Goal: Task Accomplishment & Management: Complete application form

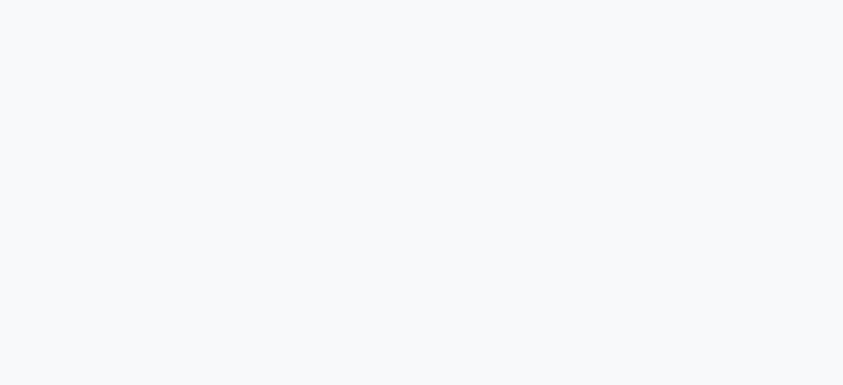
select select "service"
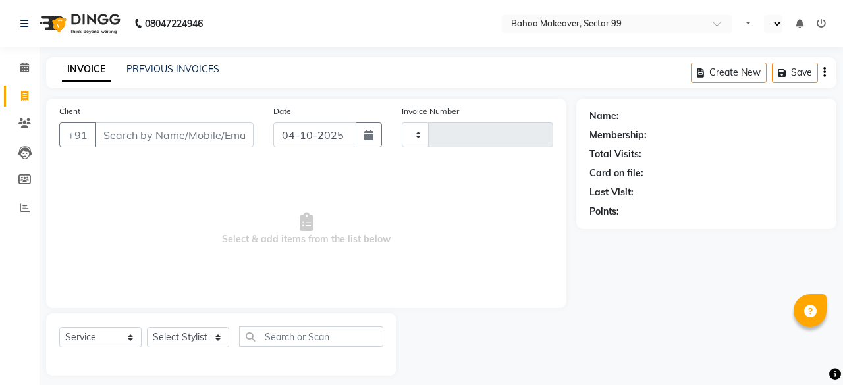
type input "3643"
select select "en"
select select "6856"
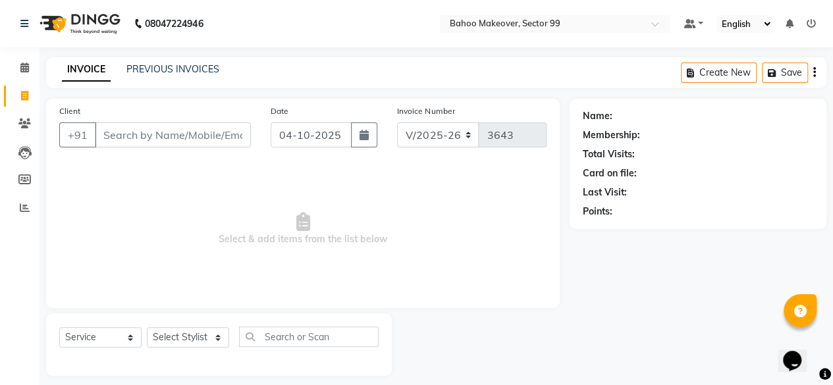
click at [153, 128] on input "Client" at bounding box center [173, 135] width 156 height 25
click at [170, 132] on input "837747744" at bounding box center [139, 135] width 89 height 25
type input "8"
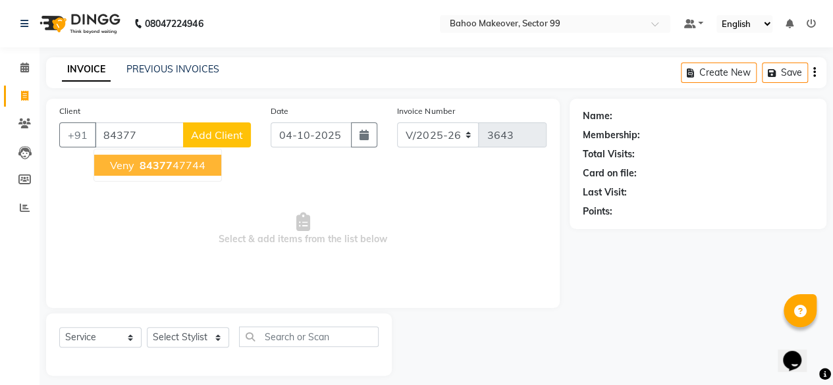
click at [174, 163] on ngb-highlight "84377 47744" at bounding box center [171, 165] width 69 height 13
type input "8437747744"
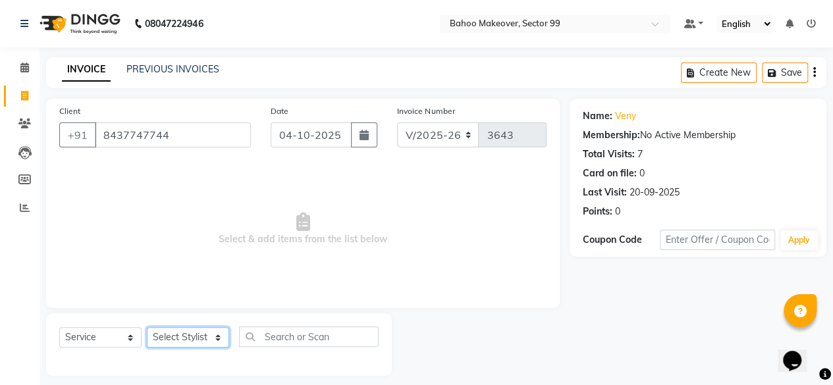
click at [221, 338] on select "Select Stylist [PERSON_NAME] Makeover Bahoo Makeover Salon [PERSON_NAME] [PERSO…" at bounding box center [188, 337] width 82 height 20
select select "85852"
click at [147, 327] on select "Select Stylist [PERSON_NAME] Makeover Bahoo Makeover Salon [PERSON_NAME] [PERSO…" at bounding box center [188, 337] width 82 height 20
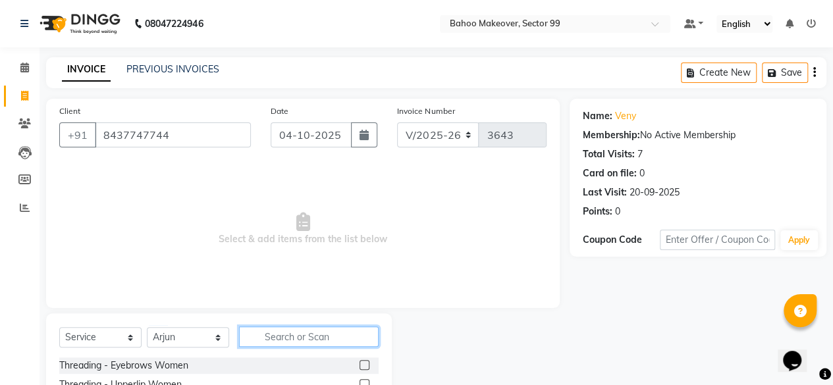
click at [292, 338] on input "text" at bounding box center [309, 337] width 140 height 20
click at [317, 335] on input "text" at bounding box center [309, 337] width 140 height 20
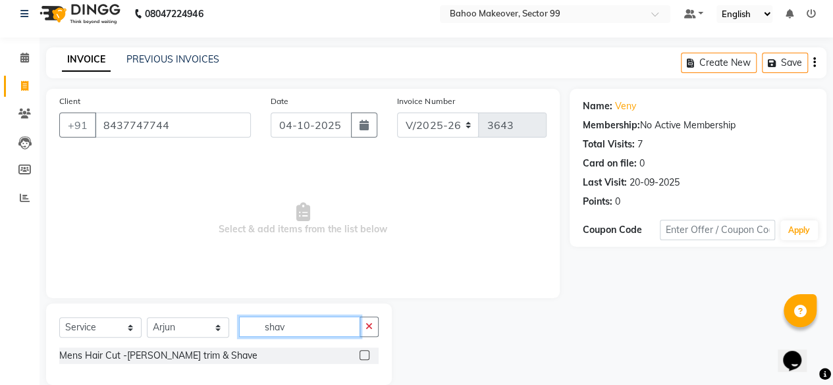
scroll to position [29, 0]
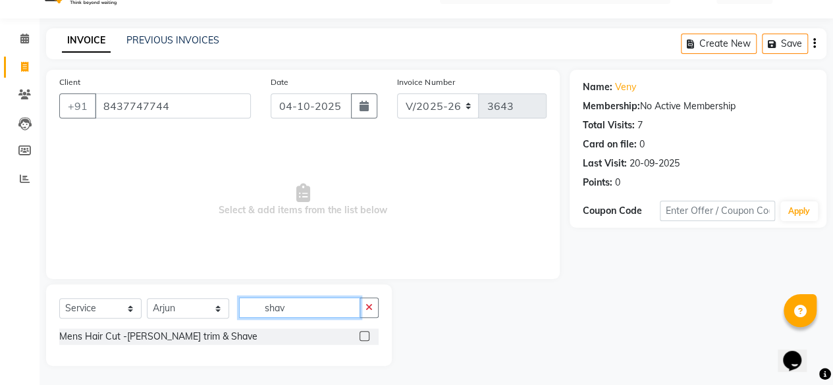
type input "shav"
click at [368, 333] on label at bounding box center [365, 336] width 10 height 10
click at [368, 333] on input "checkbox" at bounding box center [364, 337] width 9 height 9
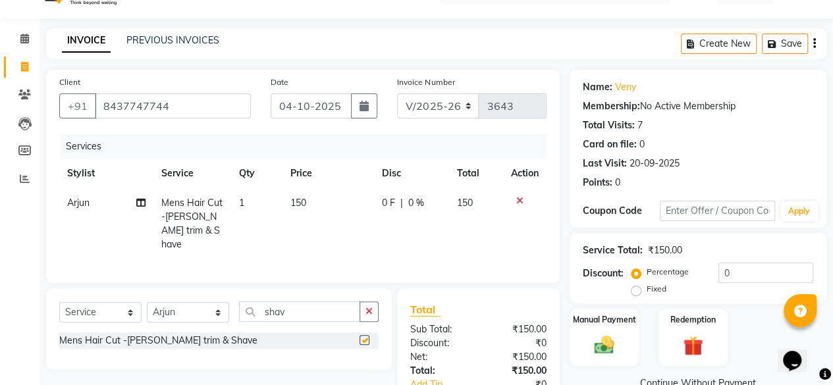
checkbox input "false"
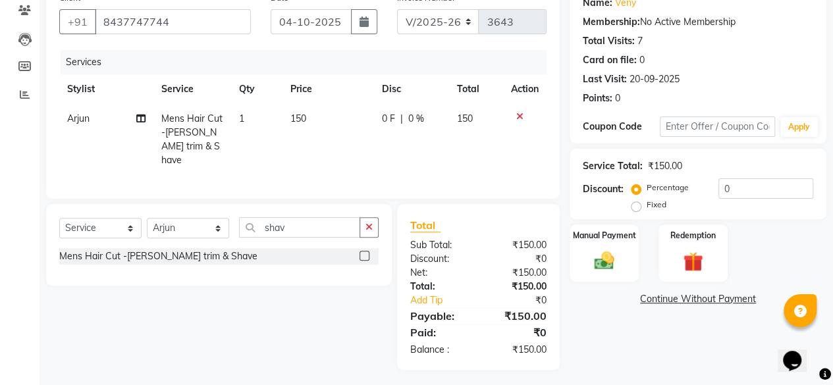
click at [308, 119] on td "150" at bounding box center [329, 139] width 92 height 71
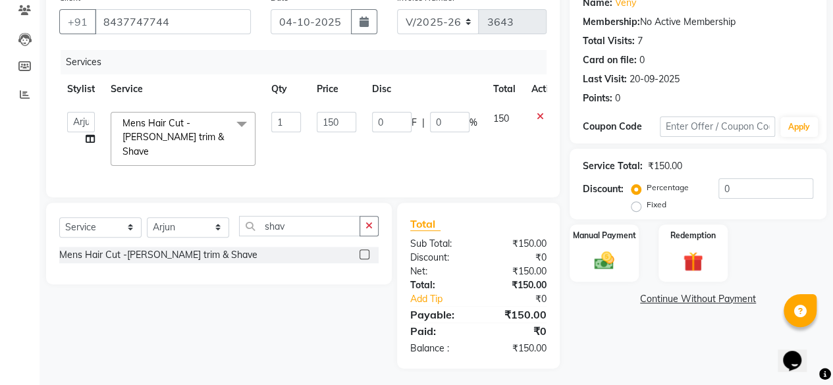
scroll to position [113, 0]
click at [342, 121] on input "150" at bounding box center [337, 123] width 40 height 20
type input "1"
type input "200"
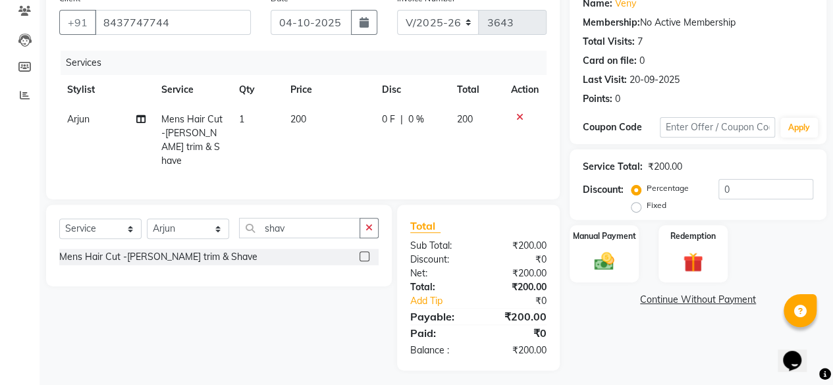
click at [624, 340] on div "Name: Veny Membership: No Active Membership Total Visits: 7 Card on file: 0 Las…" at bounding box center [703, 178] width 267 height 385
click at [605, 258] on img at bounding box center [605, 262] width 34 height 24
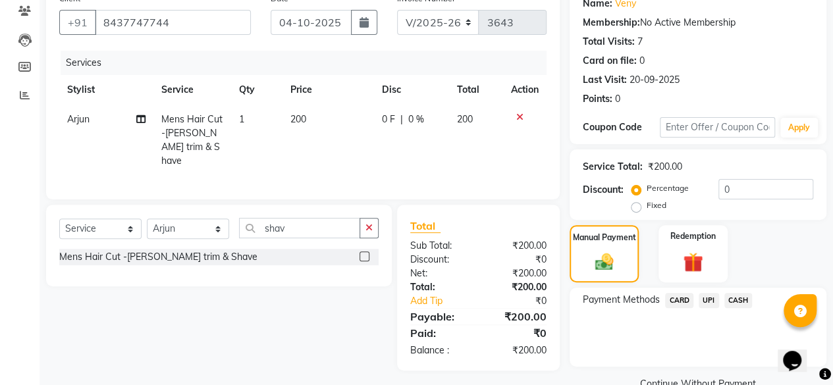
click at [709, 300] on span "UPI" at bounding box center [709, 300] width 20 height 15
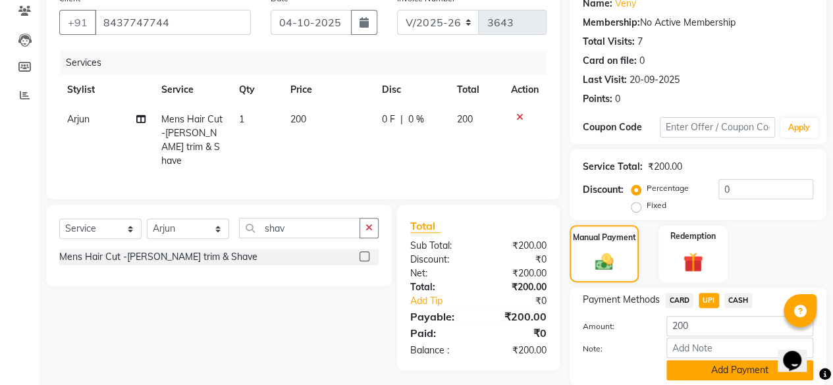
click at [742, 368] on button "Add Payment" at bounding box center [740, 370] width 147 height 20
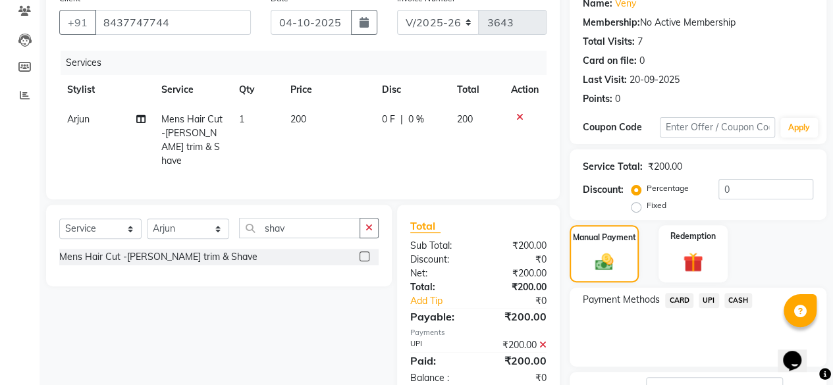
scroll to position [213, 0]
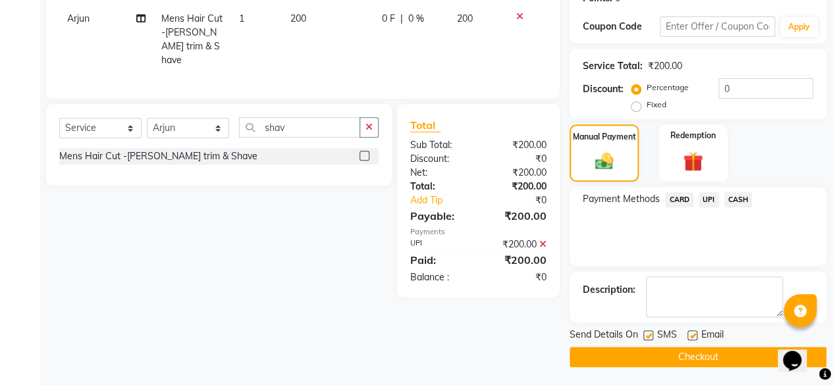
click at [733, 354] on button "Checkout" at bounding box center [698, 357] width 257 height 20
